Goal: Task Accomplishment & Management: Manage account settings

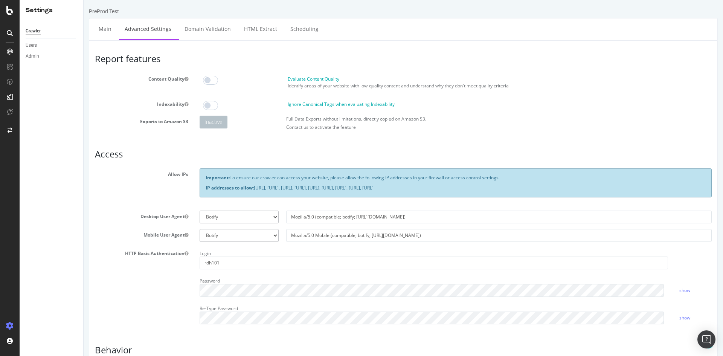
scroll to position [86, 0]
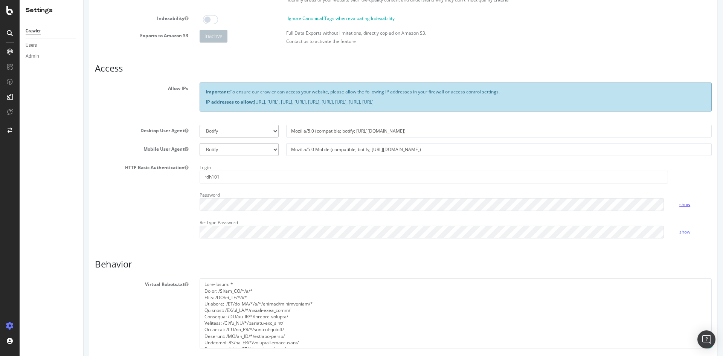
click at [683, 205] on link "show" at bounding box center [684, 204] width 11 height 6
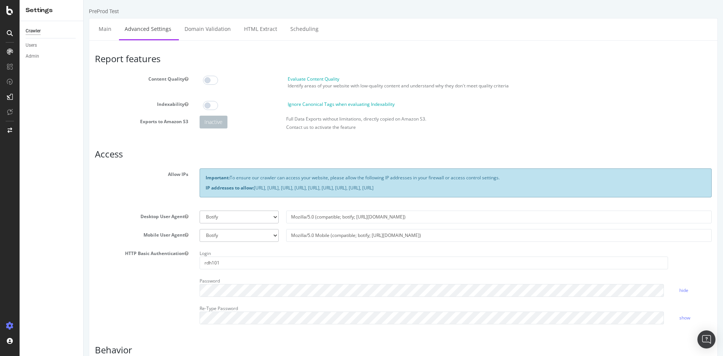
scroll to position [78, 0]
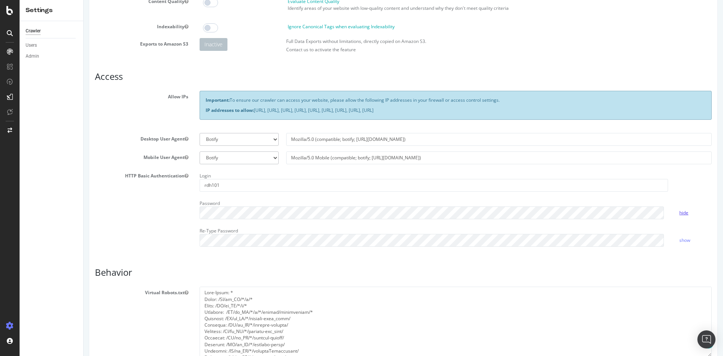
click at [680, 212] on link "hide" at bounding box center [683, 212] width 9 height 6
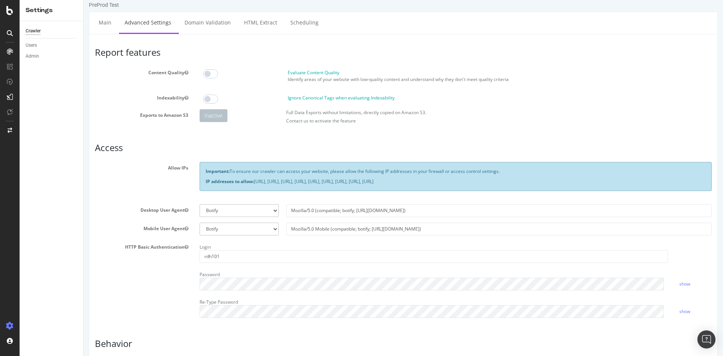
scroll to position [6, 0]
click at [217, 24] on link "Domain Validation" at bounding box center [208, 22] width 58 height 21
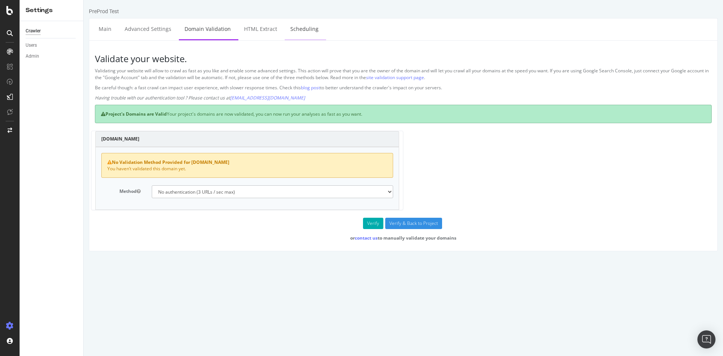
drag, startPoint x: 250, startPoint y: 33, endPoint x: 299, endPoint y: 30, distance: 49.0
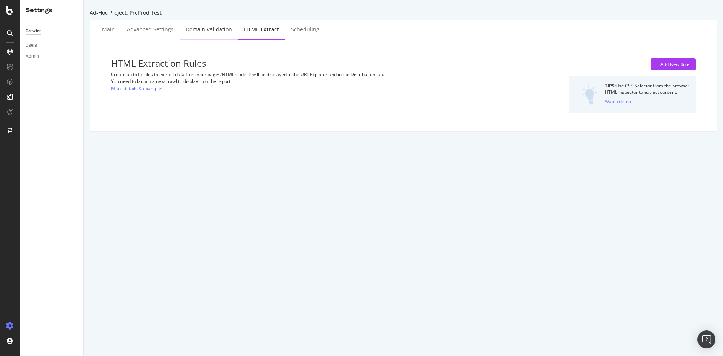
click at [211, 32] on div "Domain Validation" at bounding box center [209, 30] width 46 height 8
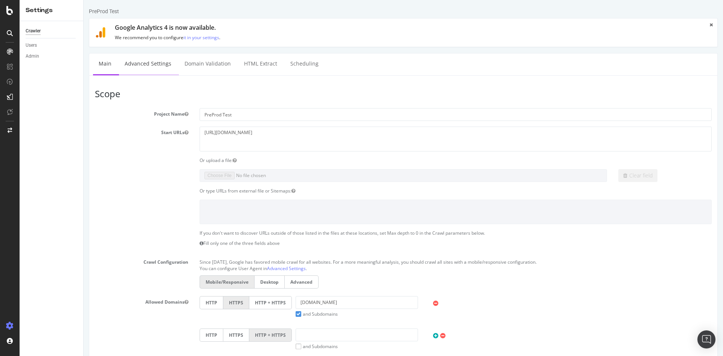
drag, startPoint x: 158, startPoint y: 61, endPoint x: 140, endPoint y: 64, distance: 18.0
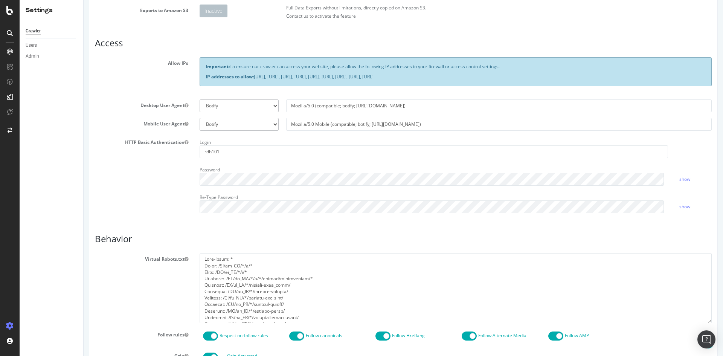
scroll to position [106, 0]
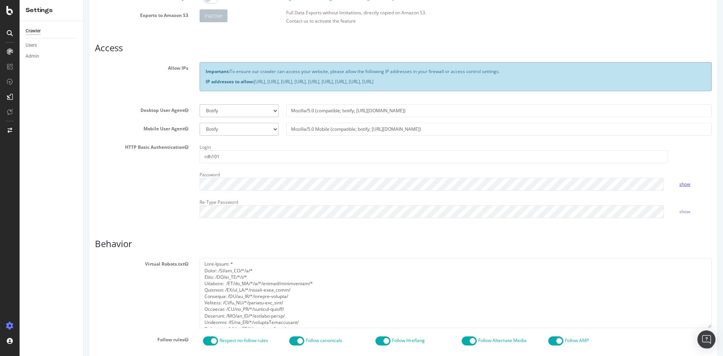
click at [683, 185] on link "show" at bounding box center [684, 184] width 11 height 6
